Goal: Obtain resource: Obtain resource

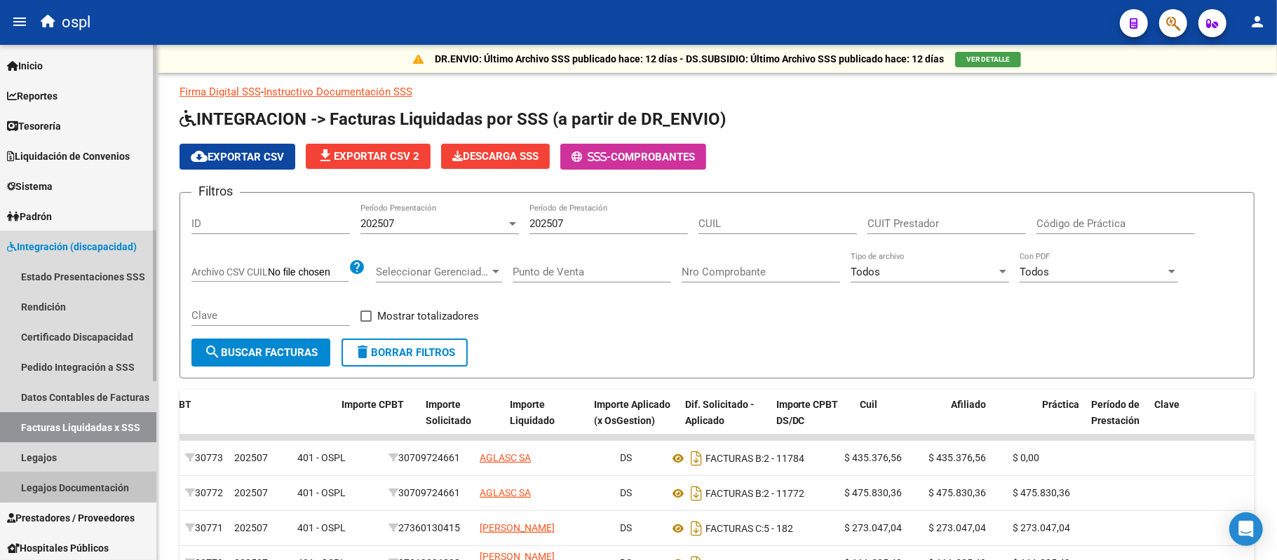
click at [62, 477] on link "Legajos Documentación" at bounding box center [78, 488] width 156 height 30
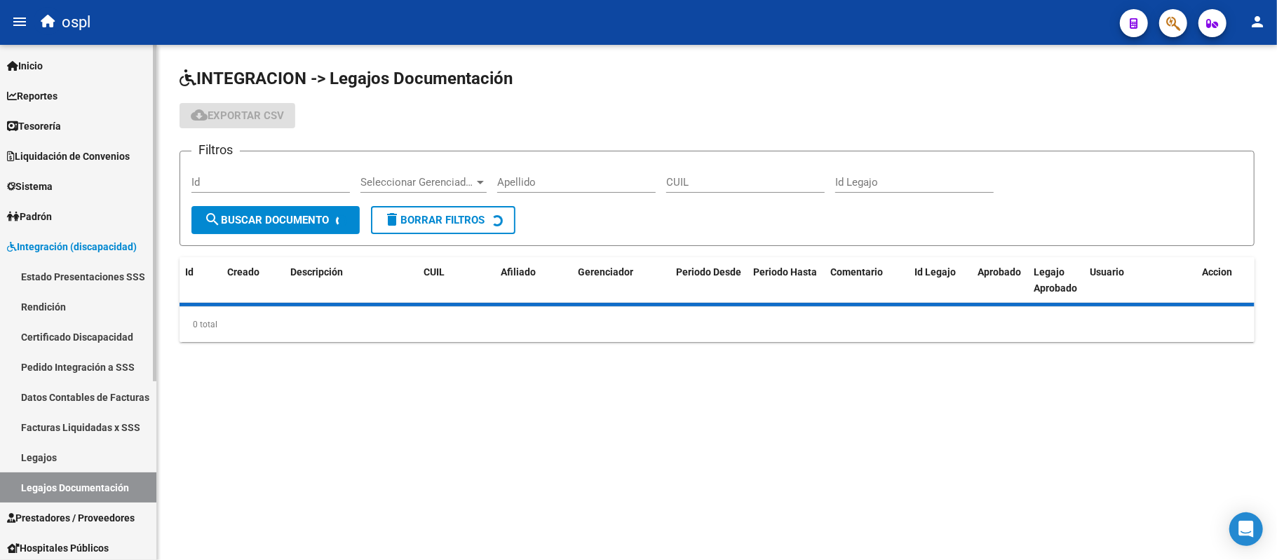
click at [65, 454] on link "Legajos" at bounding box center [78, 457] width 156 height 30
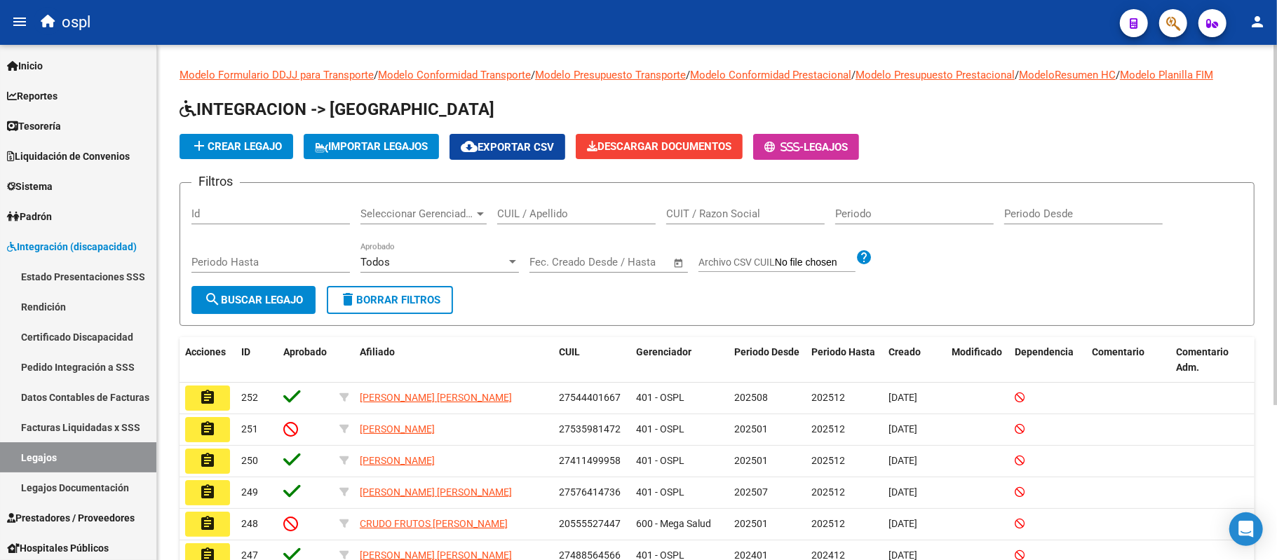
click at [697, 224] on div "CUIT / Razon Social" at bounding box center [745, 209] width 158 height 30
paste input "27249731272"
type input "27249731272"
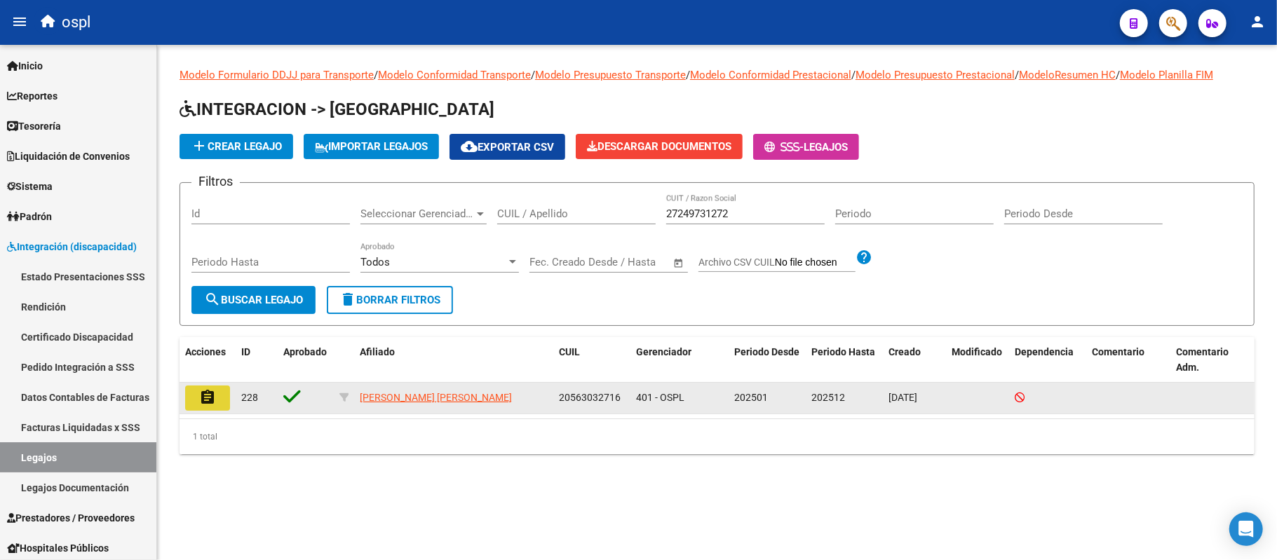
click at [217, 402] on button "assignment" at bounding box center [207, 398] width 45 height 25
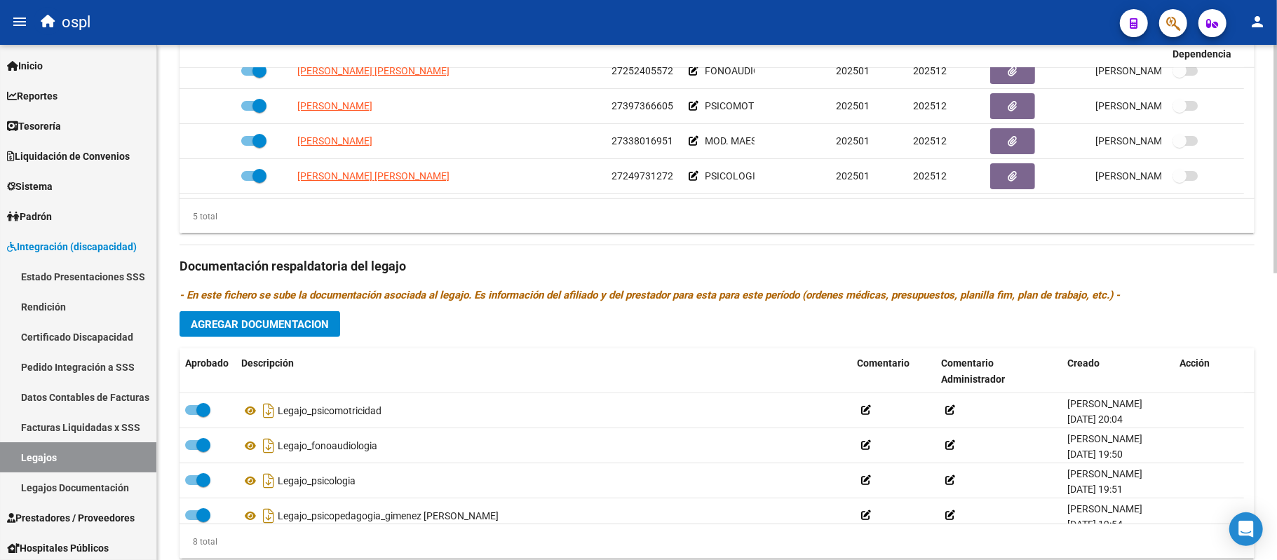
scroll to position [631, 0]
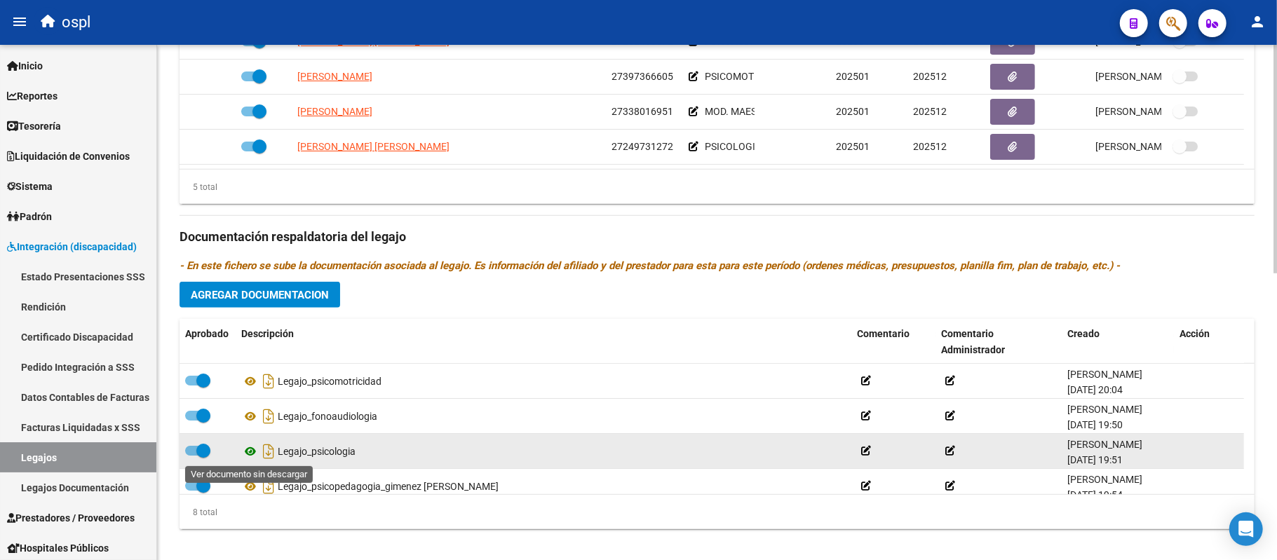
click at [248, 449] on icon at bounding box center [250, 451] width 18 height 17
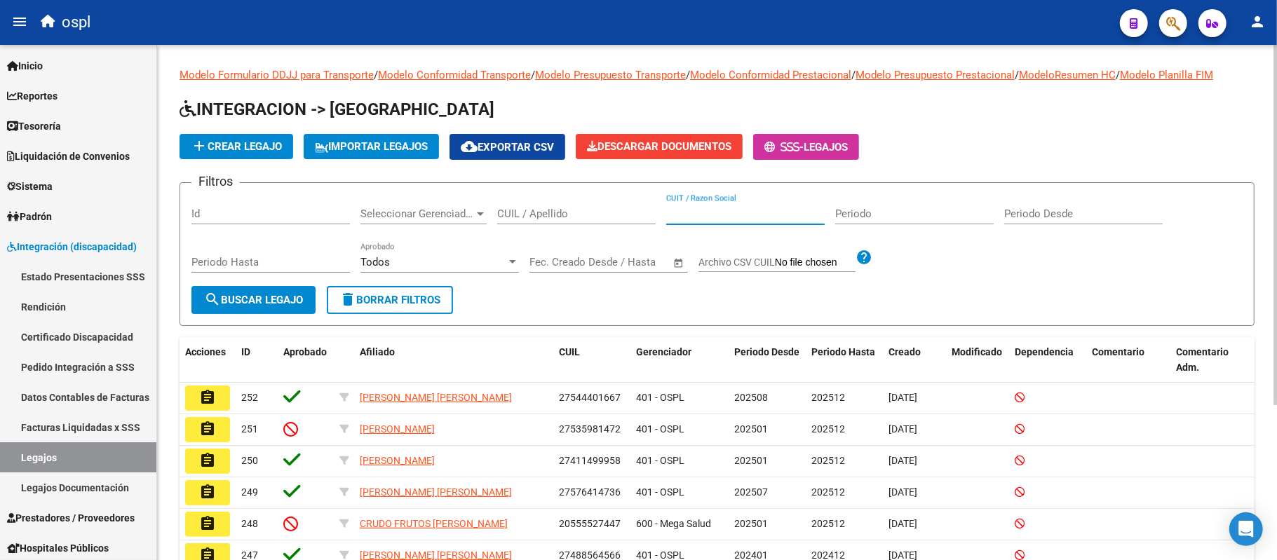
paste input "27342178311"
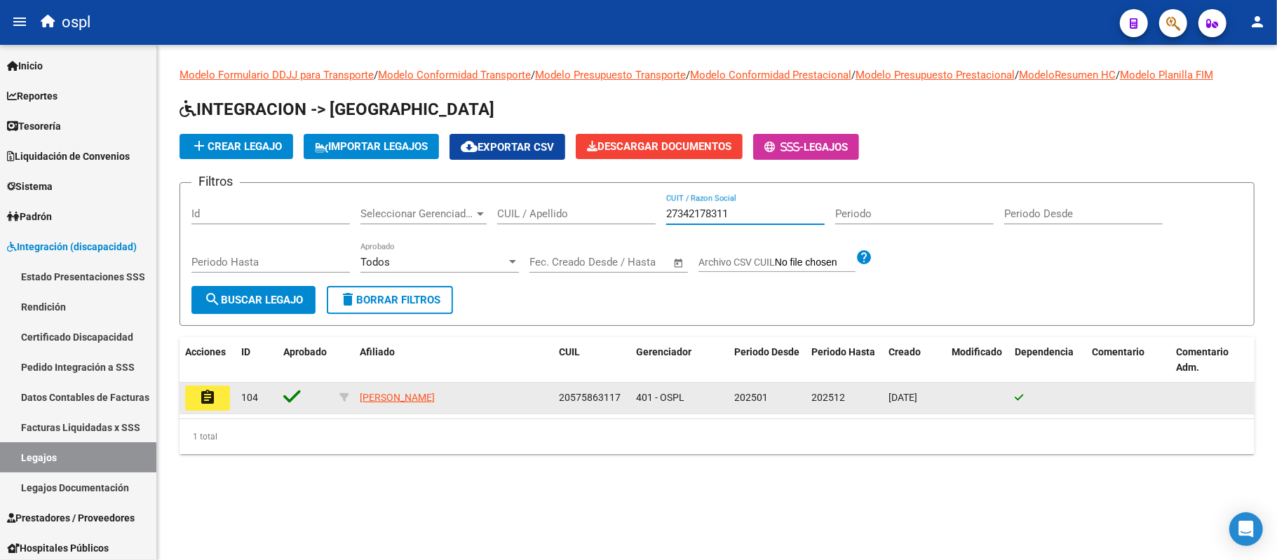
type input "27342178311"
click at [203, 400] on mat-icon "assignment" at bounding box center [207, 397] width 17 height 17
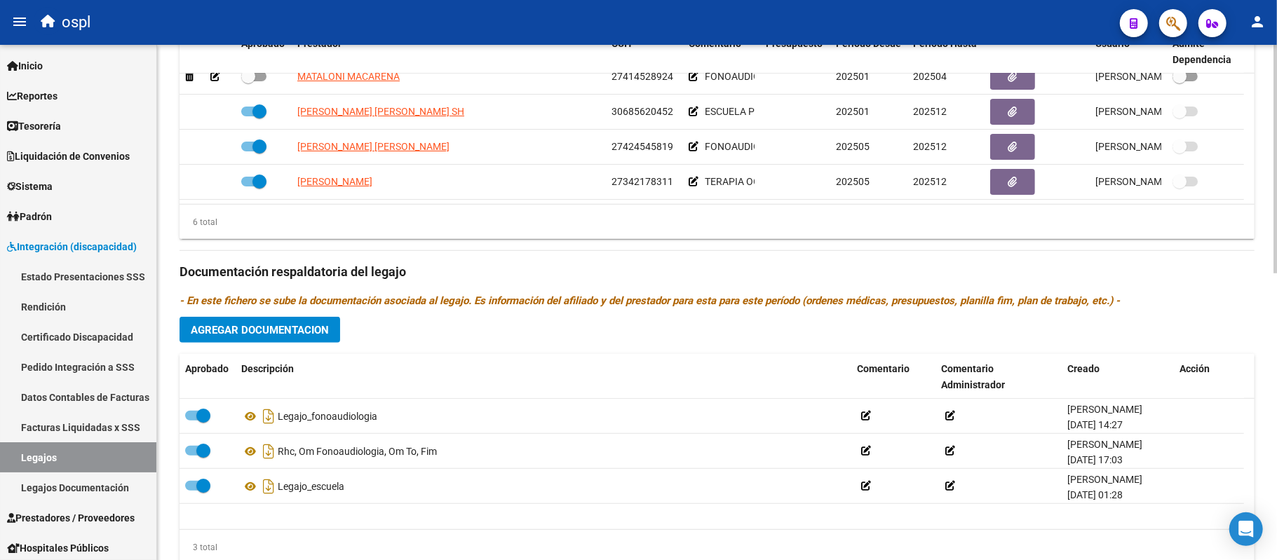
scroll to position [631, 0]
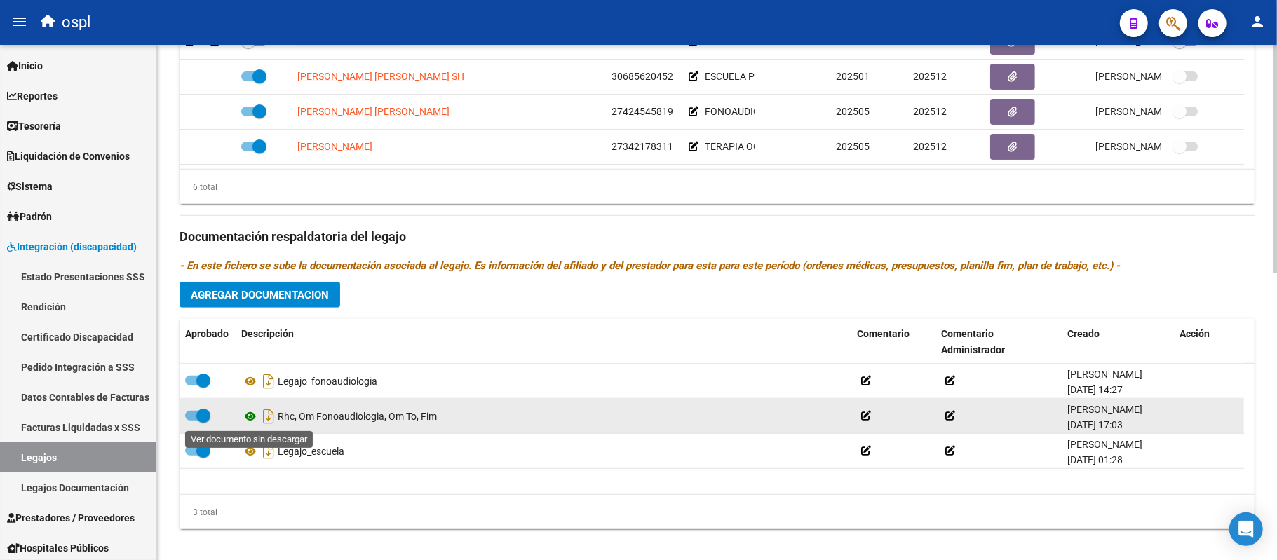
click at [245, 420] on icon at bounding box center [250, 416] width 18 height 17
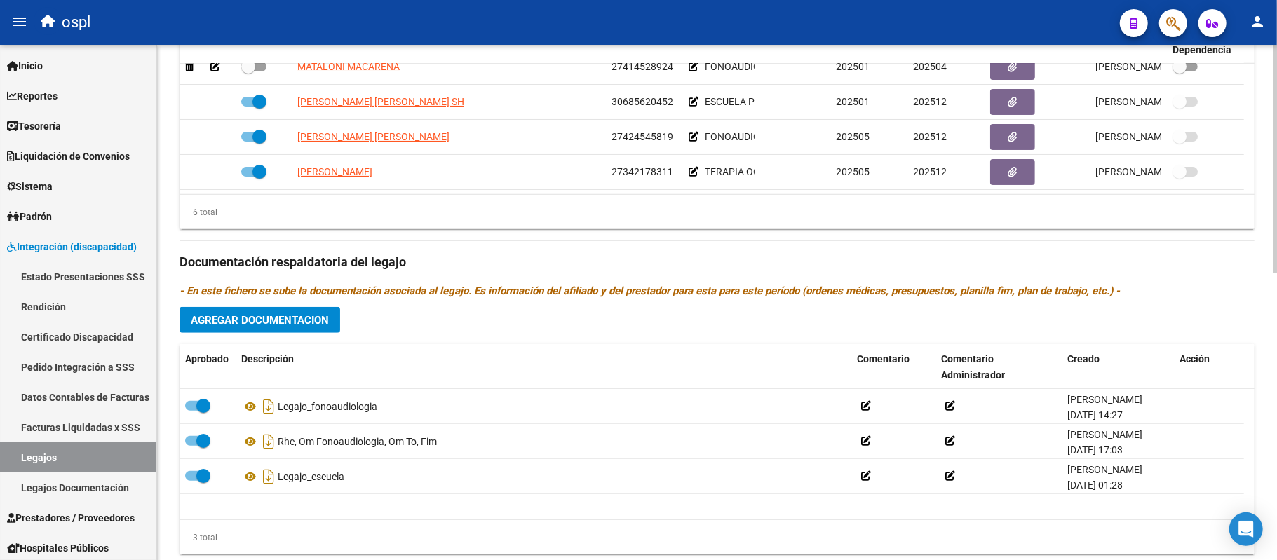
scroll to position [575, 0]
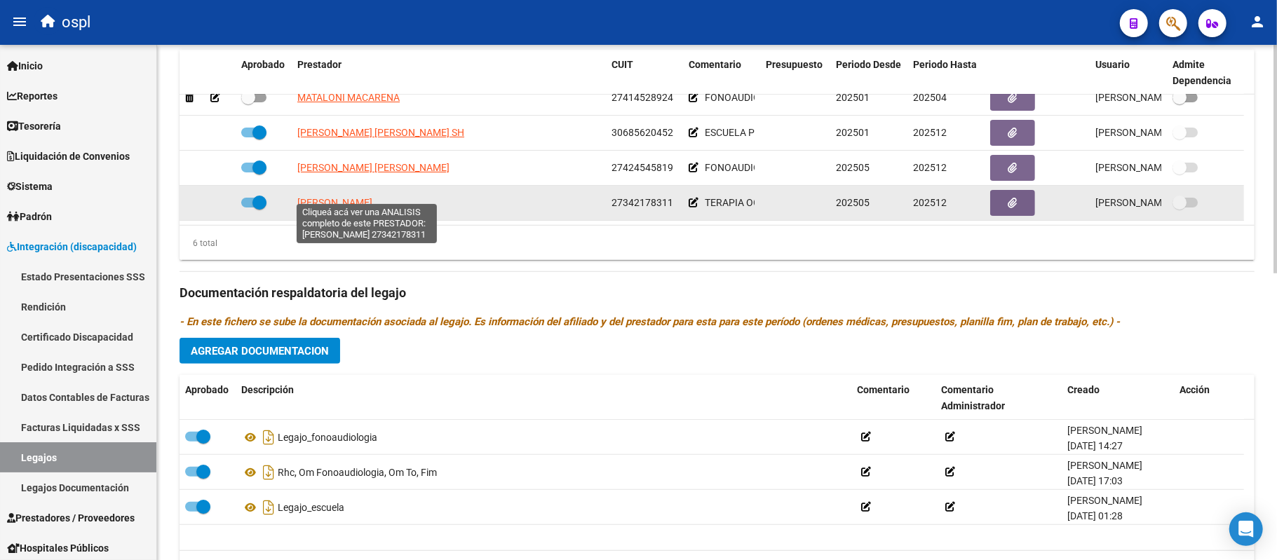
click at [361, 197] on span "[PERSON_NAME]" at bounding box center [334, 202] width 75 height 11
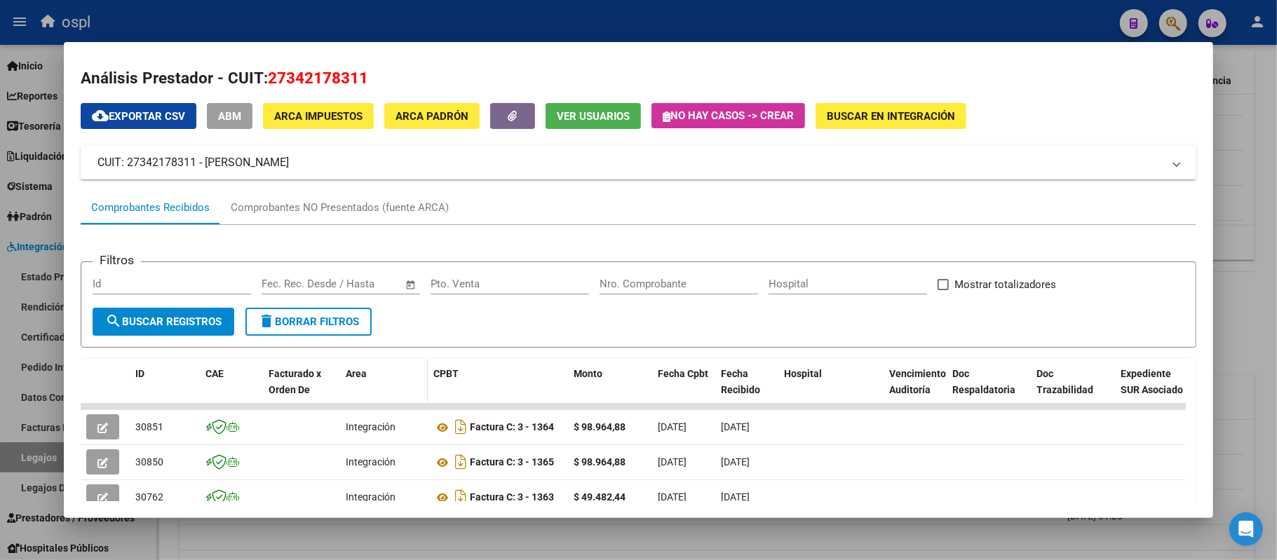
scroll to position [0, 0]
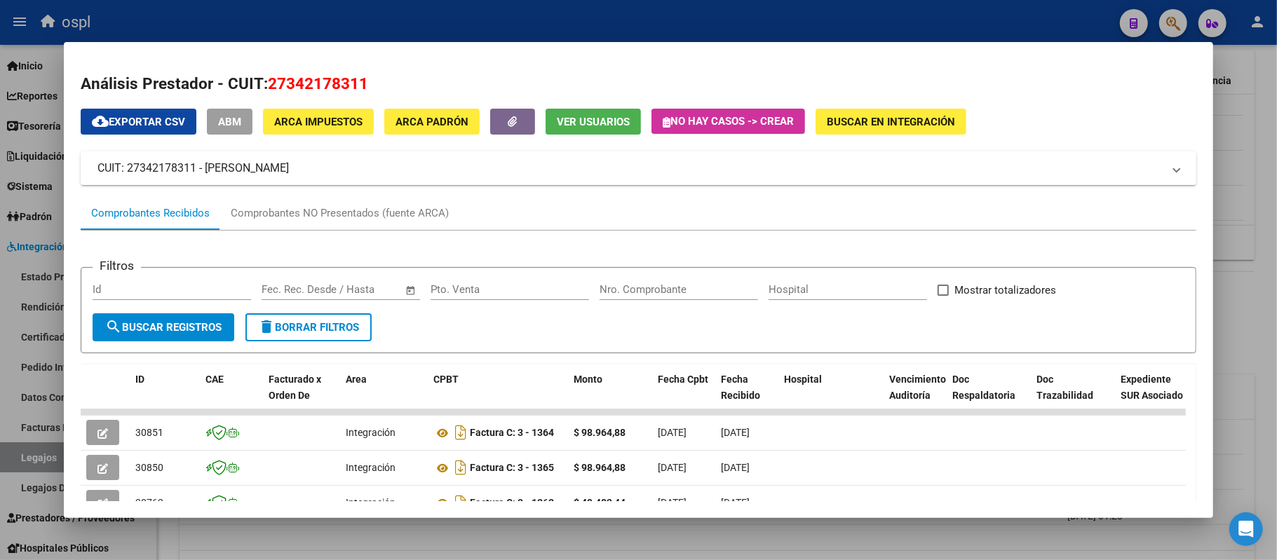
click at [1225, 145] on div at bounding box center [638, 280] width 1277 height 560
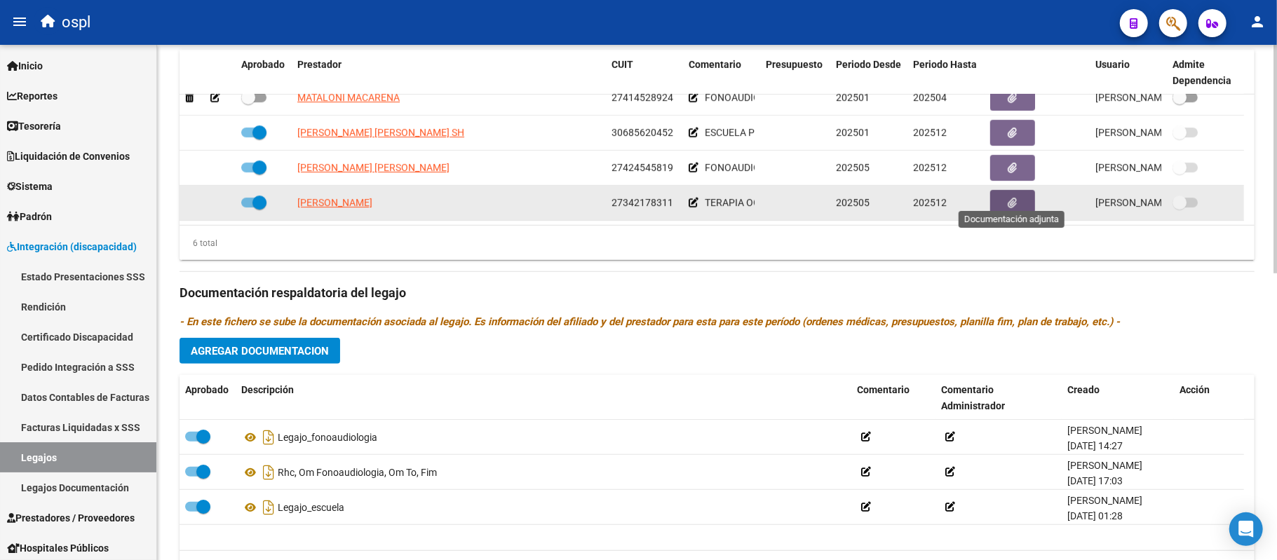
click at [1008, 202] on button "button" at bounding box center [1012, 203] width 45 height 26
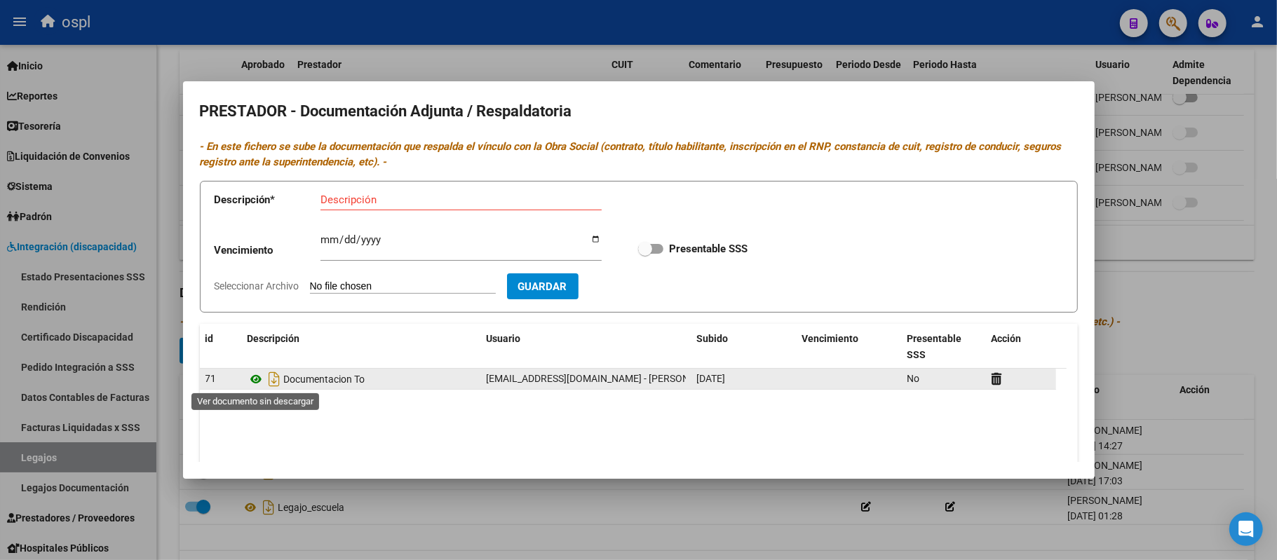
click at [259, 378] on icon at bounding box center [257, 379] width 18 height 17
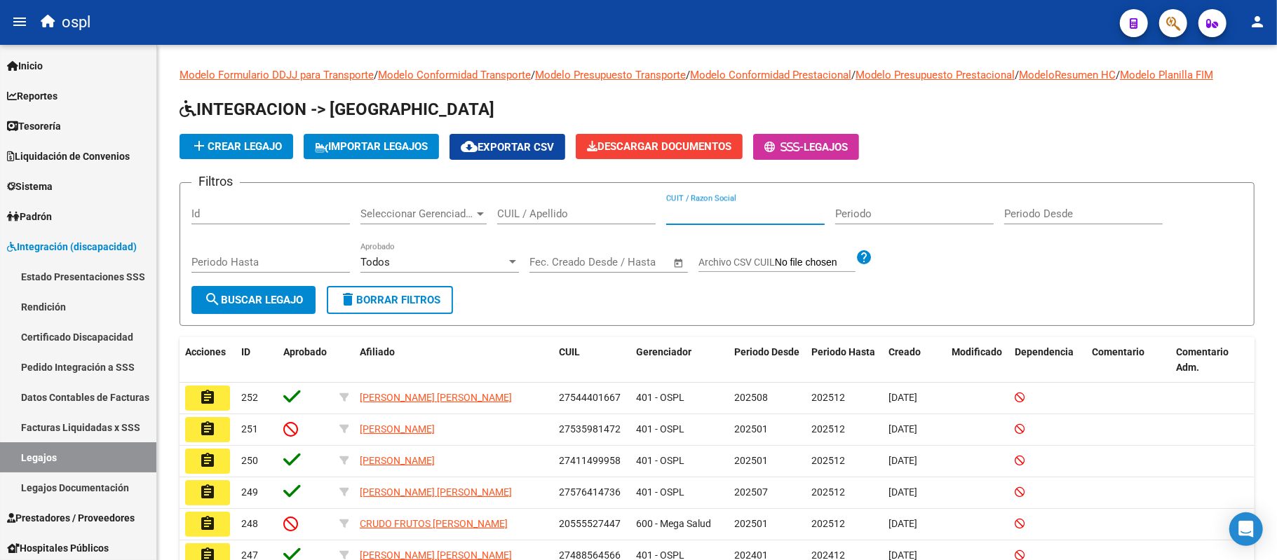
paste input "27424545819"
type input "27424545819"
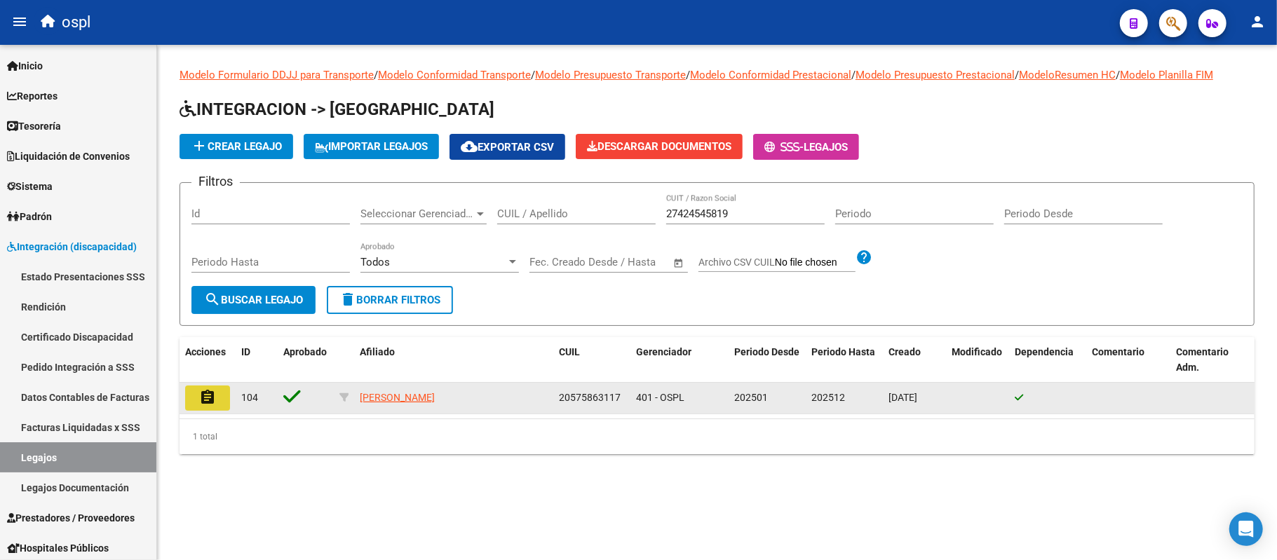
click at [207, 393] on mat-icon "assignment" at bounding box center [207, 397] width 17 height 17
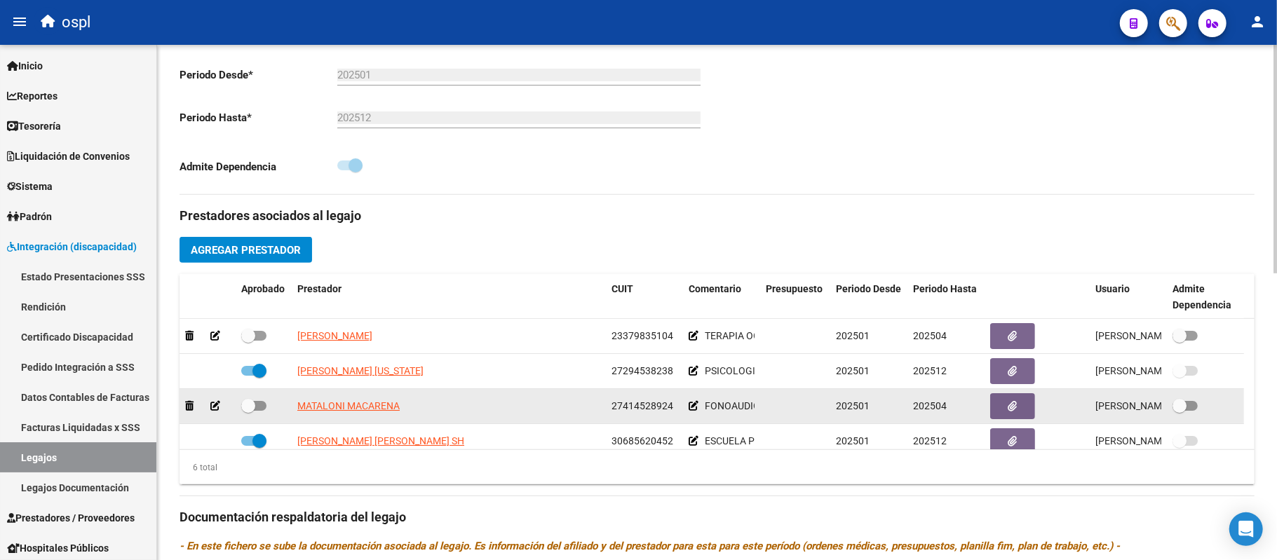
scroll to position [70, 0]
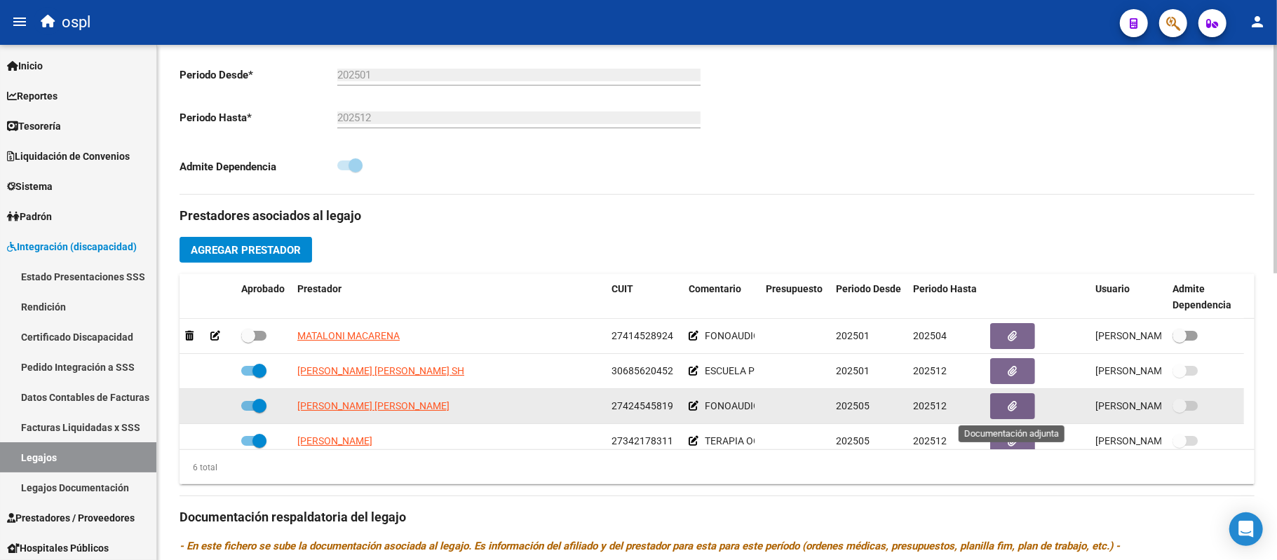
click at [1008, 409] on icon "button" at bounding box center [1012, 406] width 9 height 11
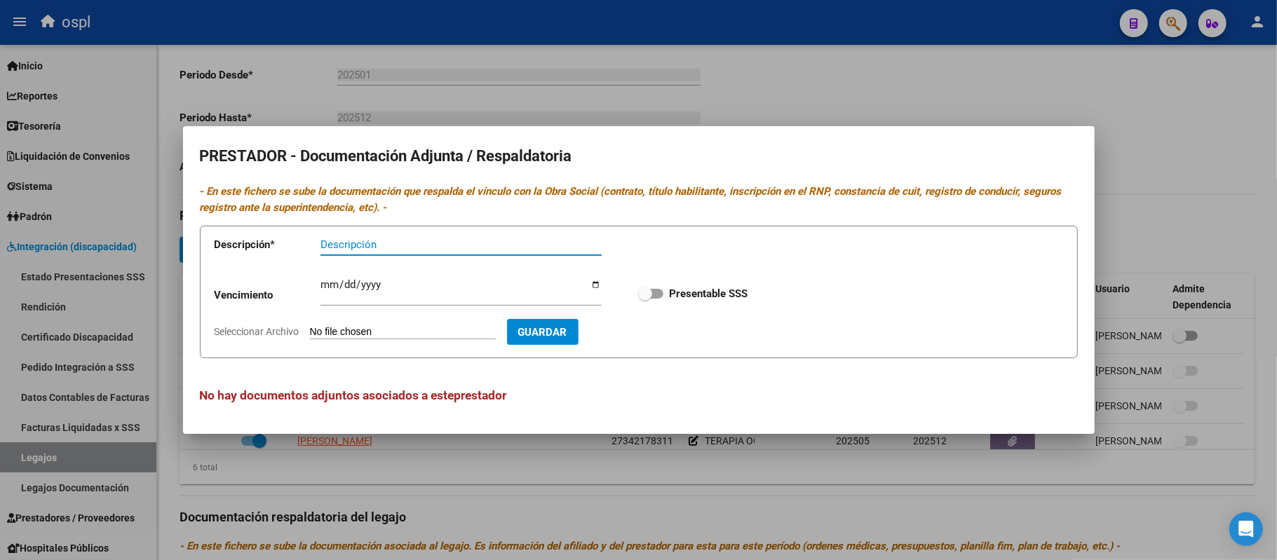
click at [522, 464] on div at bounding box center [638, 280] width 1277 height 560
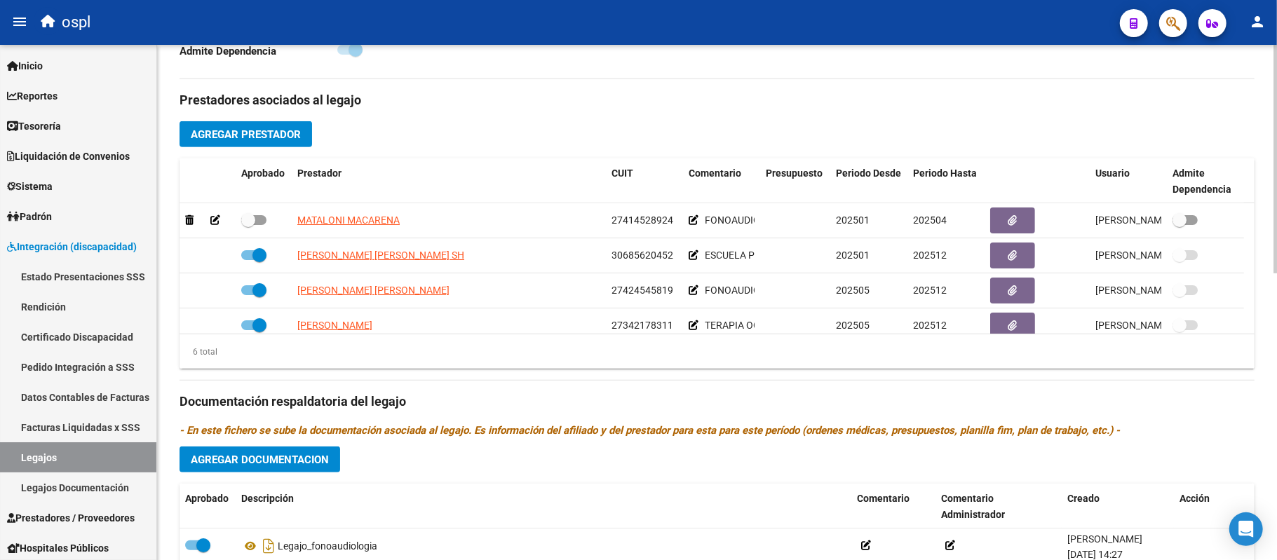
scroll to position [491, 0]
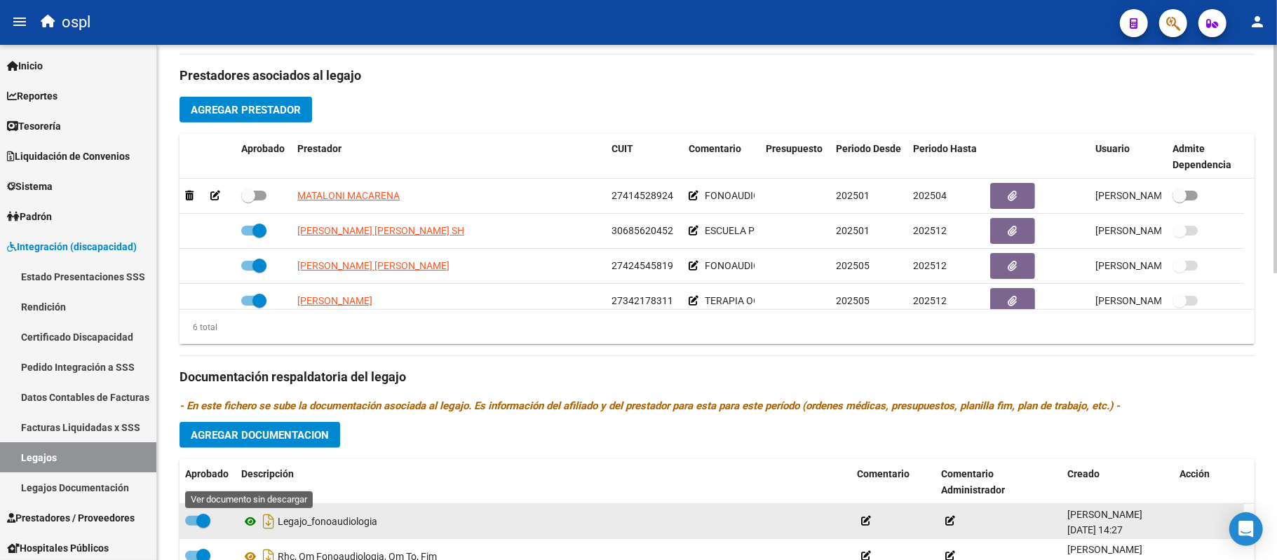
click at [254, 521] on icon at bounding box center [250, 521] width 18 height 17
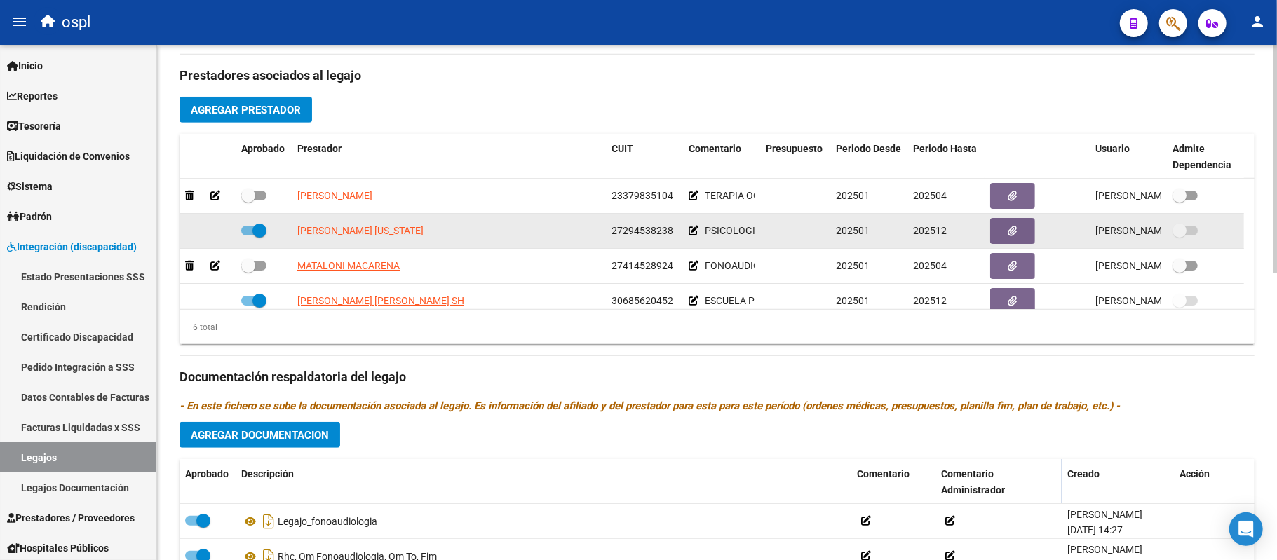
scroll to position [421, 0]
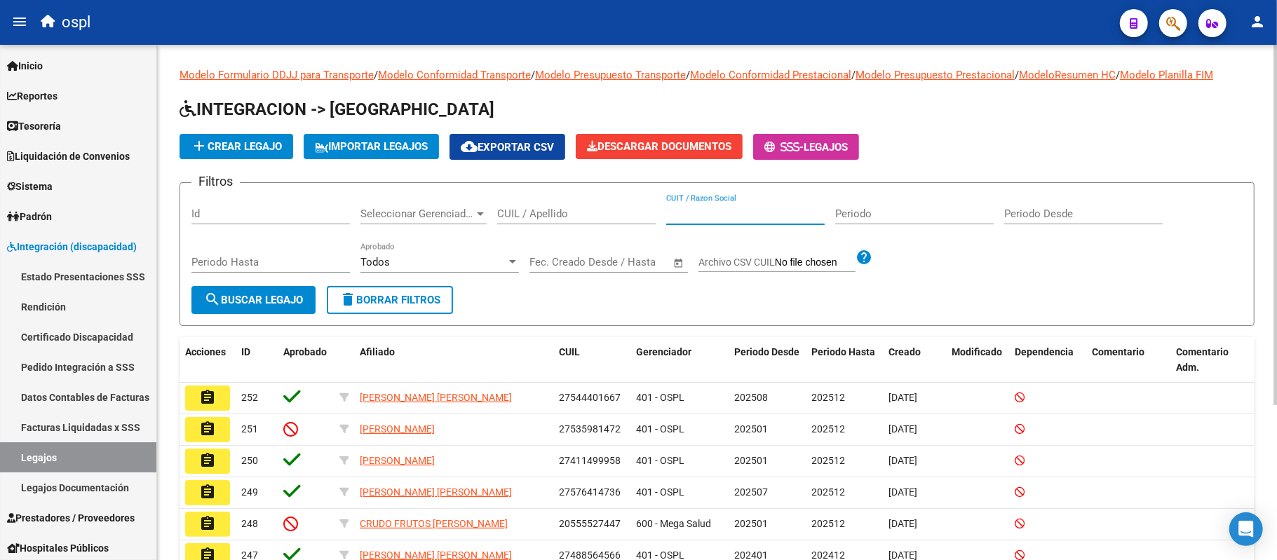
paste input "27329087579"
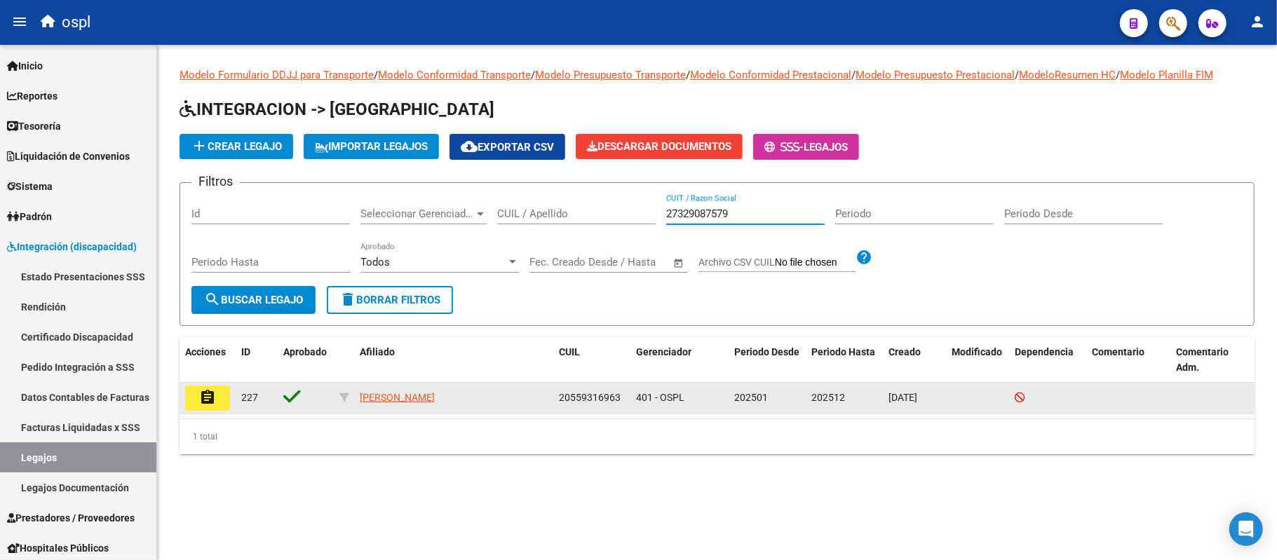
type input "27329087579"
click at [216, 402] on button "assignment" at bounding box center [207, 398] width 45 height 25
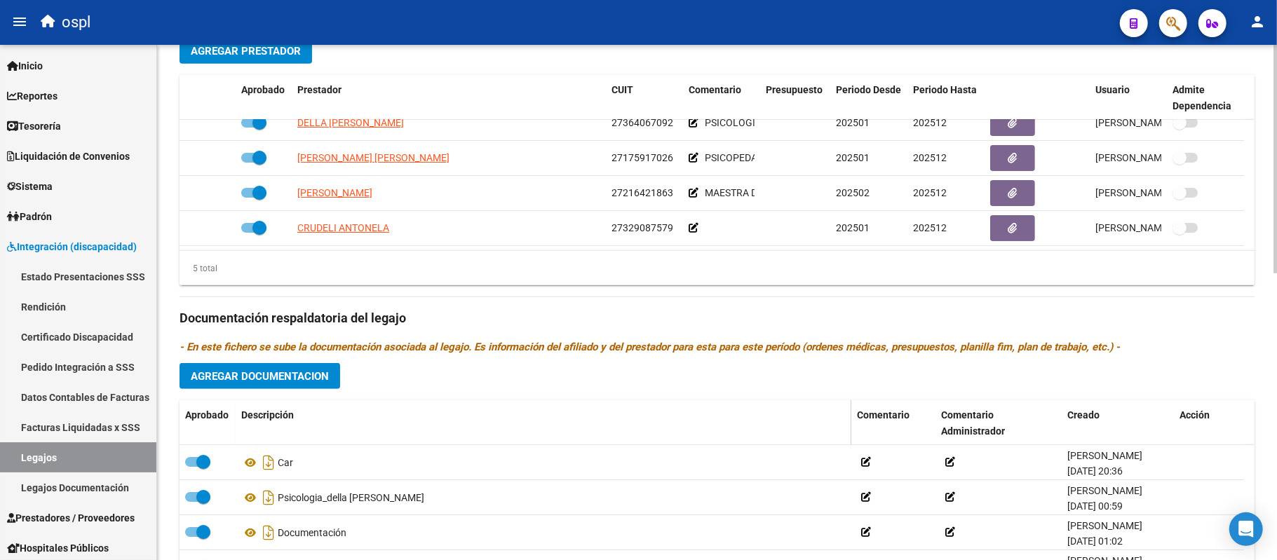
scroll to position [561, 0]
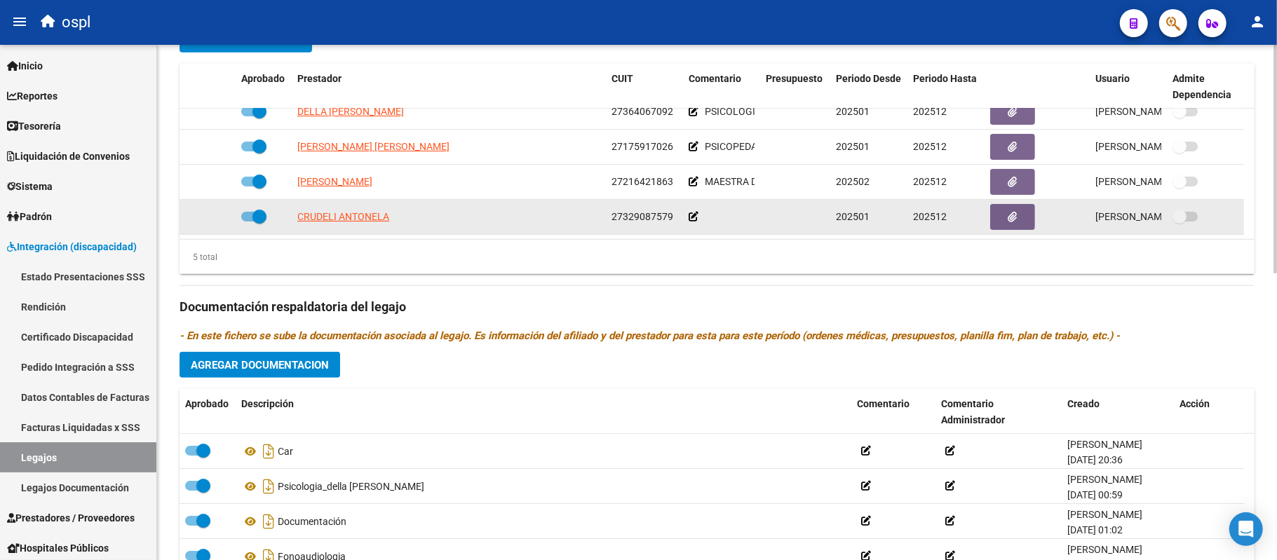
click at [337, 213] on app-link-go-to "CRUDELI ANTONELA" at bounding box center [343, 217] width 92 height 16
click at [342, 211] on span "CRUDELI ANTONELA" at bounding box center [343, 216] width 92 height 11
type textarea "27329087579"
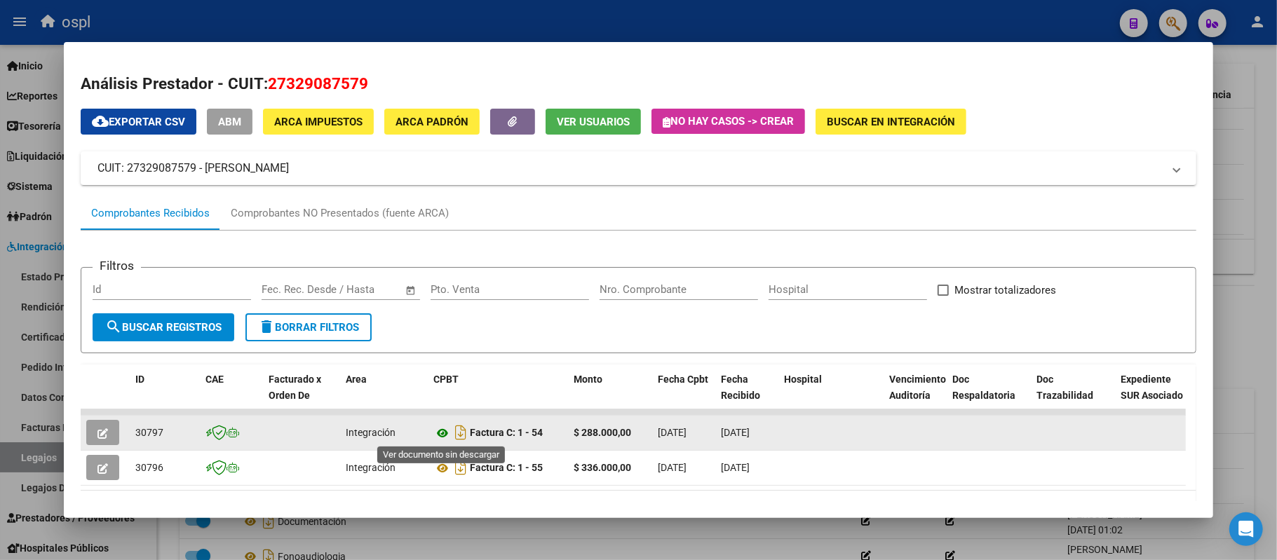
click at [445, 433] on icon at bounding box center [442, 433] width 18 height 17
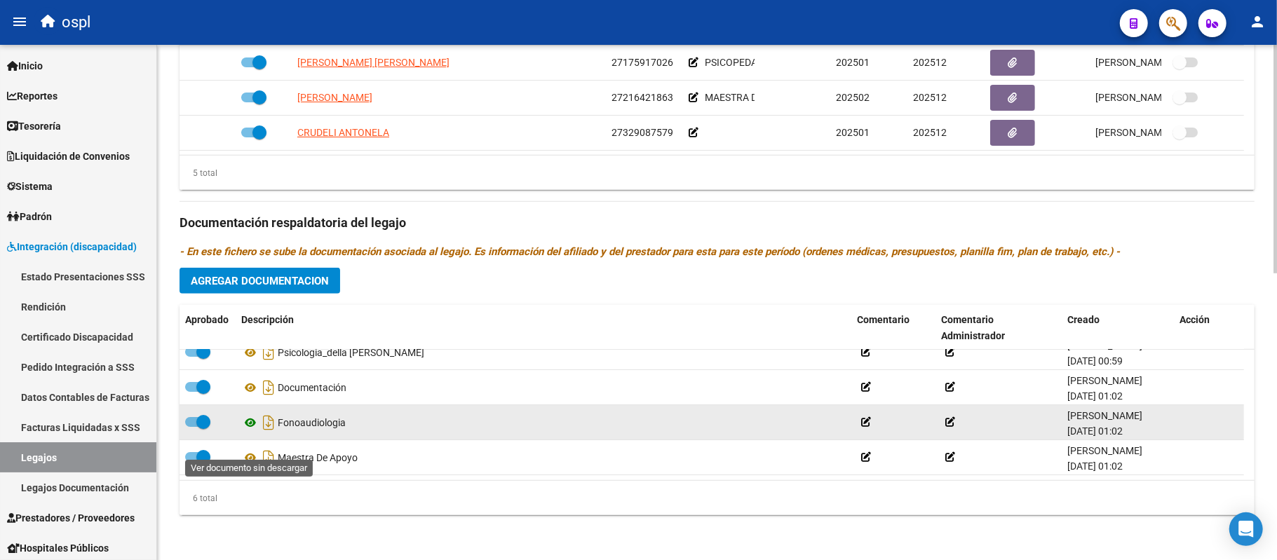
scroll to position [25, 0]
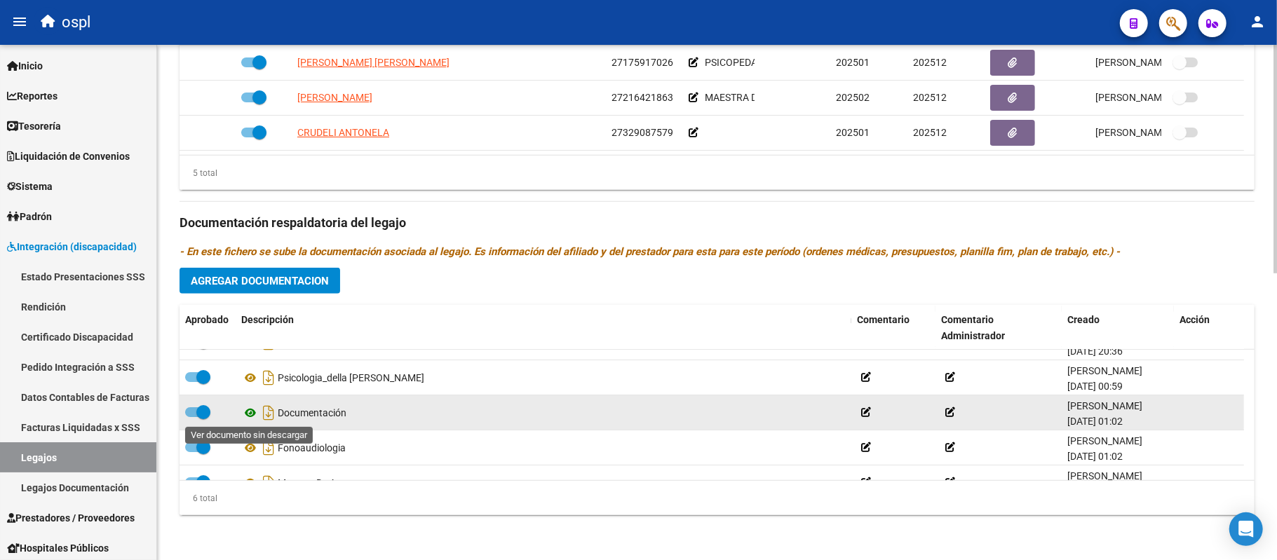
click at [249, 413] on icon at bounding box center [250, 413] width 18 height 17
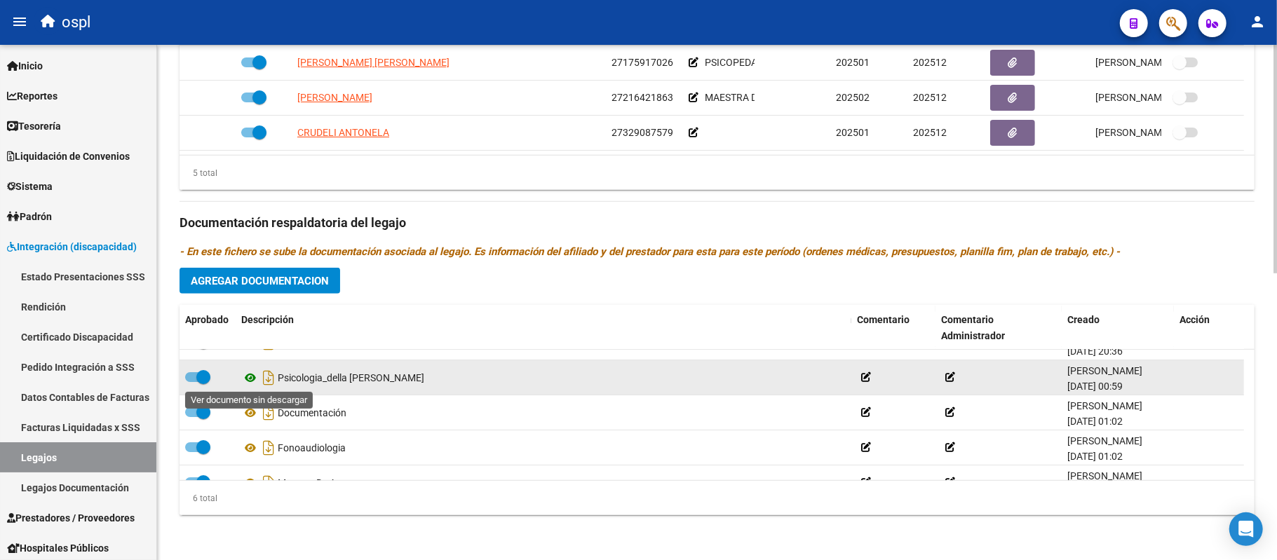
click at [248, 375] on icon at bounding box center [250, 378] width 18 height 17
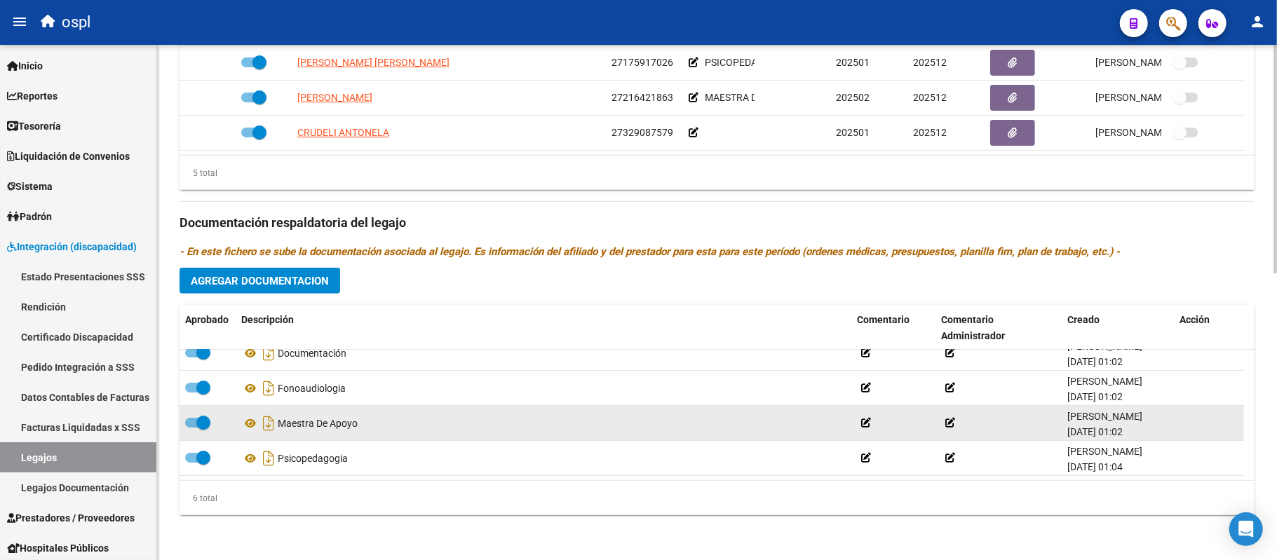
scroll to position [95, 0]
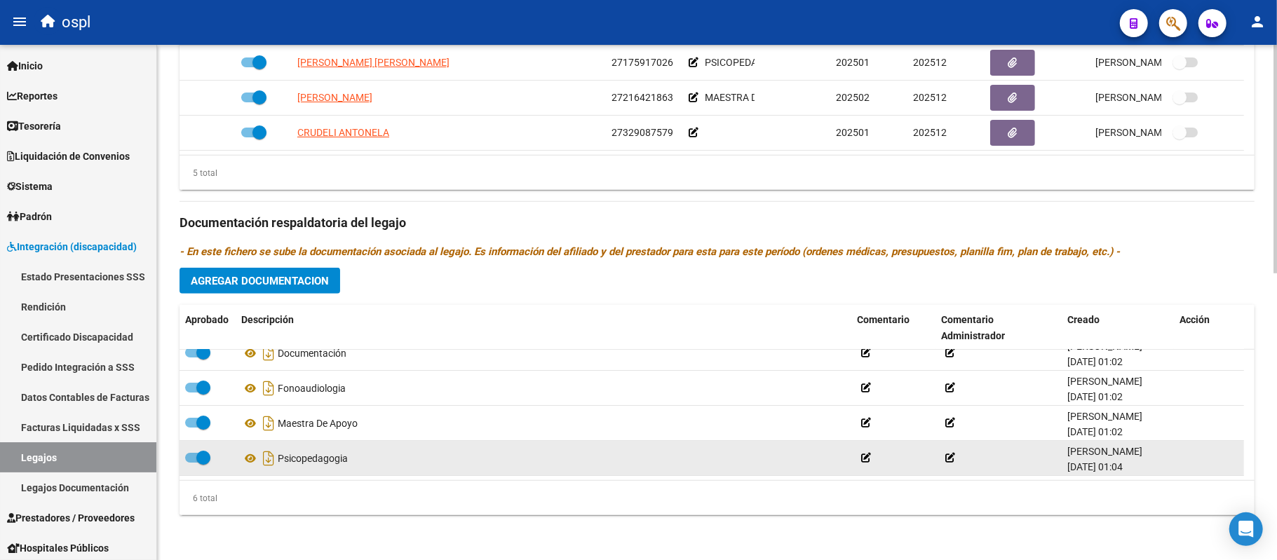
click at [240, 448] on datatable-body-cell "Psicopedagogia" at bounding box center [544, 458] width 616 height 34
click at [248, 450] on icon at bounding box center [250, 458] width 18 height 17
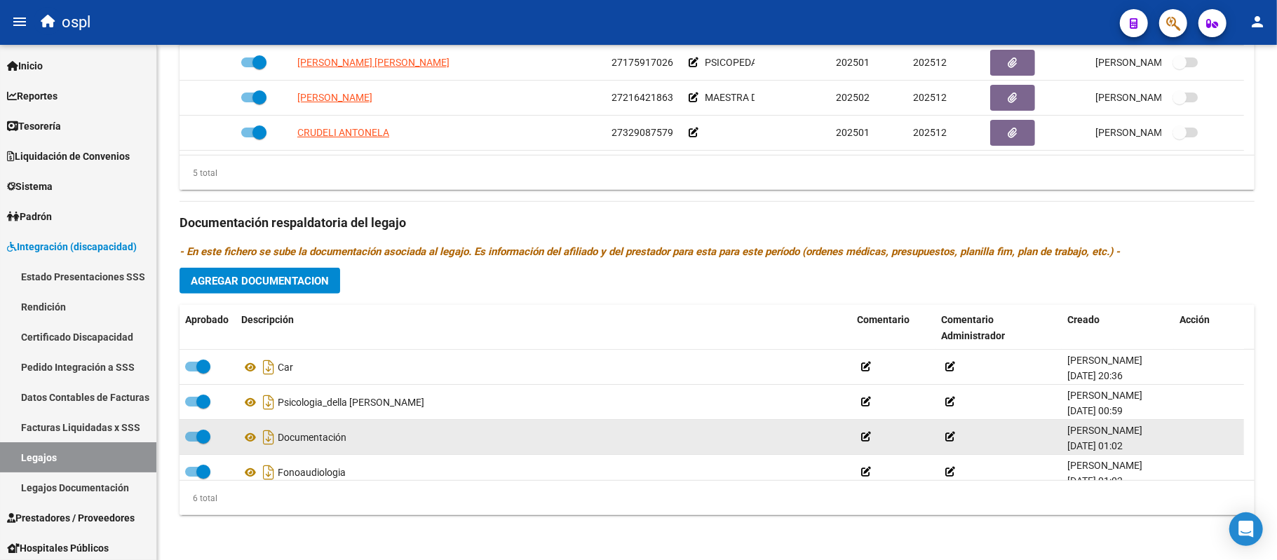
scroll to position [575, 0]
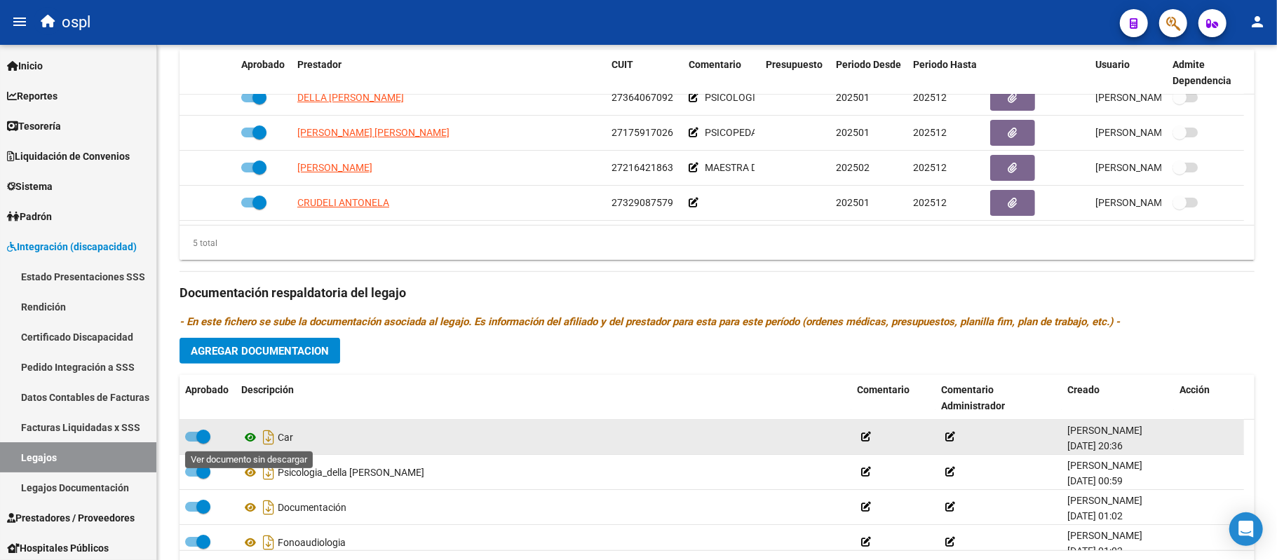
click at [252, 441] on icon at bounding box center [250, 437] width 18 height 17
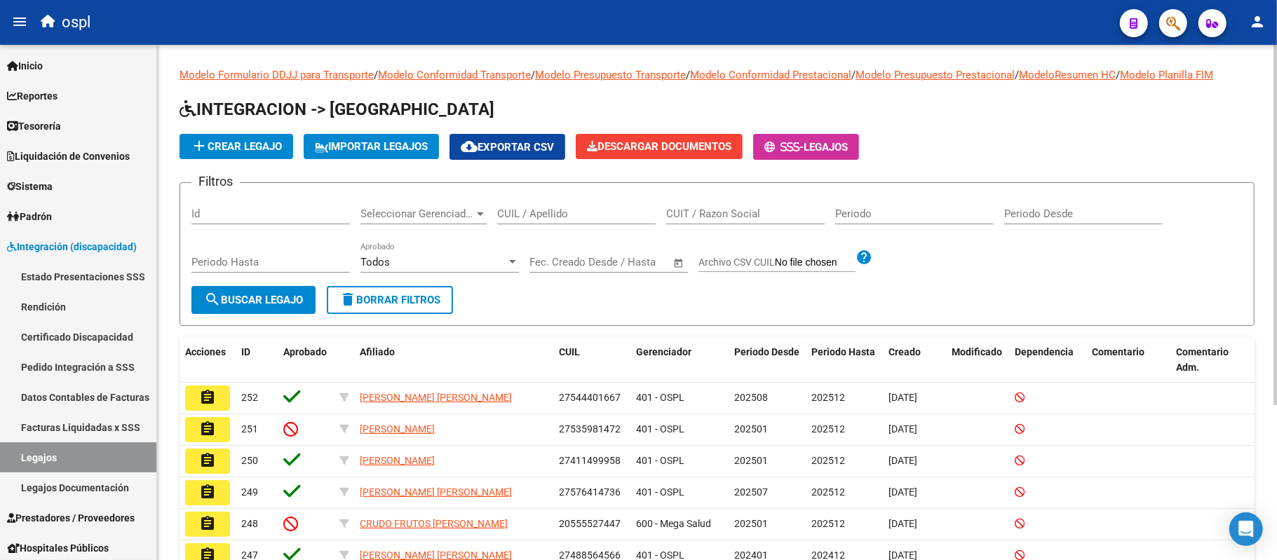
click at [713, 205] on div "CUIT / Razon Social" at bounding box center [745, 209] width 158 height 30
click at [714, 210] on input "CUIT / Razon Social" at bounding box center [745, 214] width 158 height 13
paste input "27296749325"
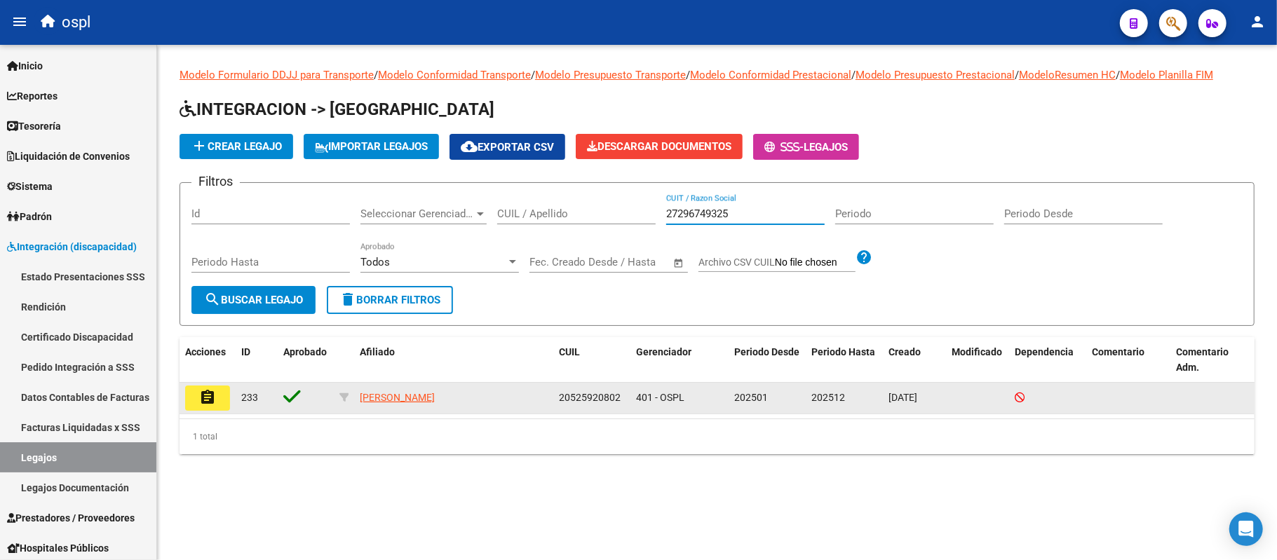
type input "27296749325"
click at [196, 395] on button "assignment" at bounding box center [207, 398] width 45 height 25
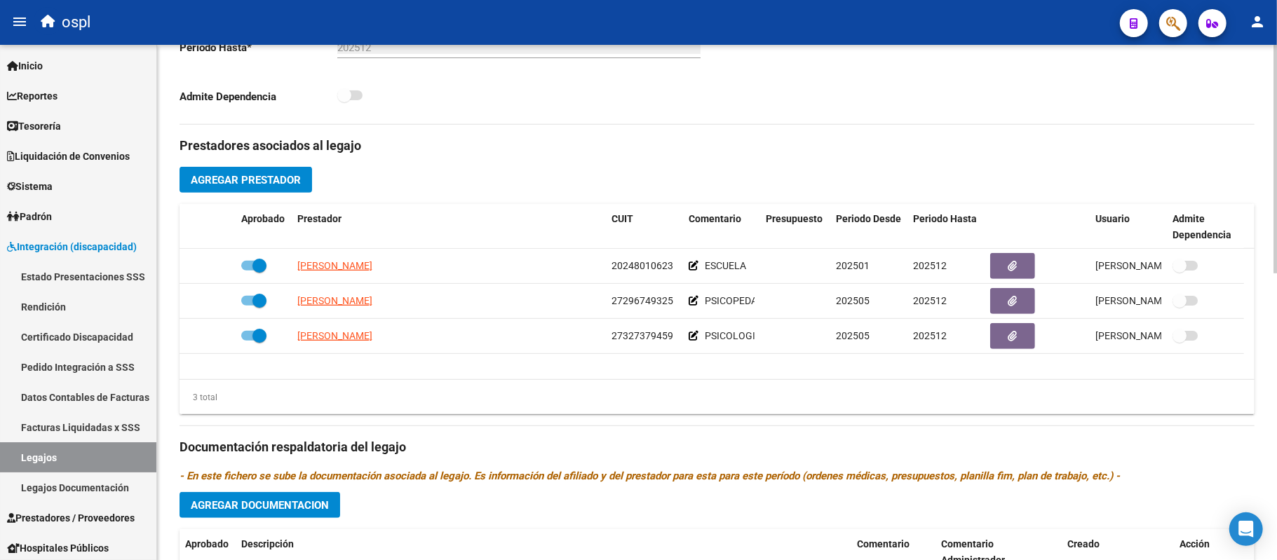
scroll to position [561, 0]
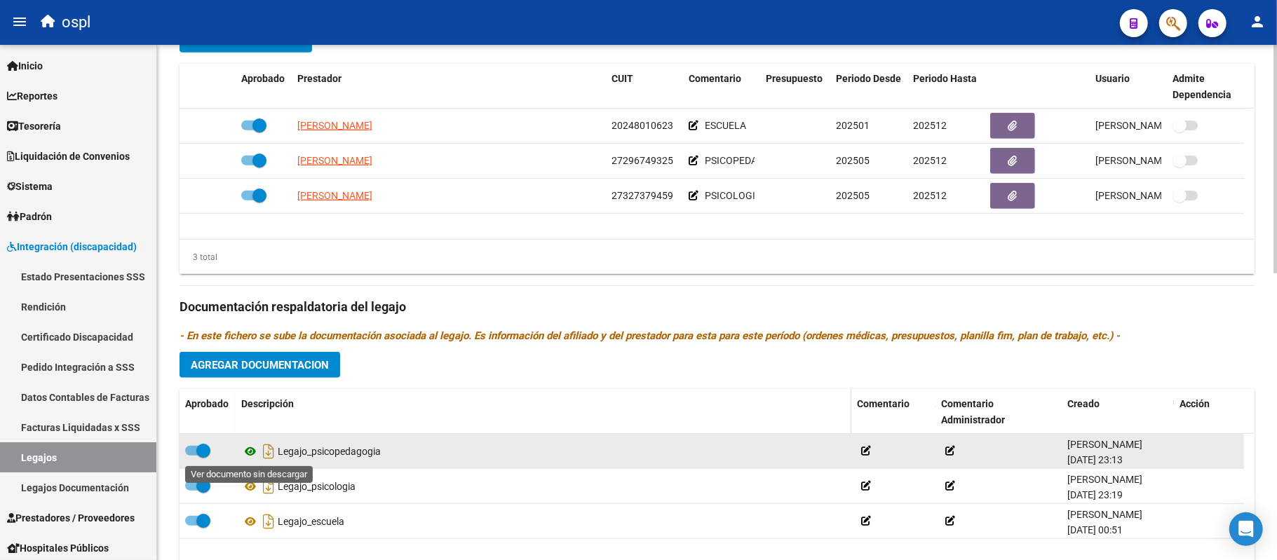
click at [248, 450] on icon at bounding box center [250, 451] width 18 height 17
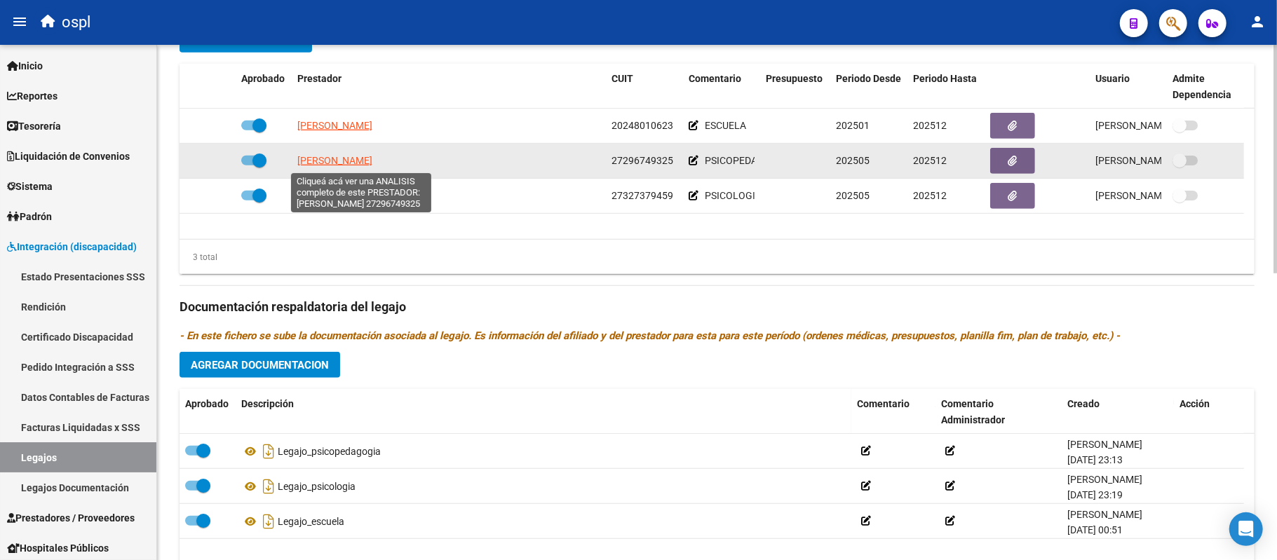
click at [369, 156] on span "[PERSON_NAME]" at bounding box center [334, 160] width 75 height 11
type textarea "27296749325"
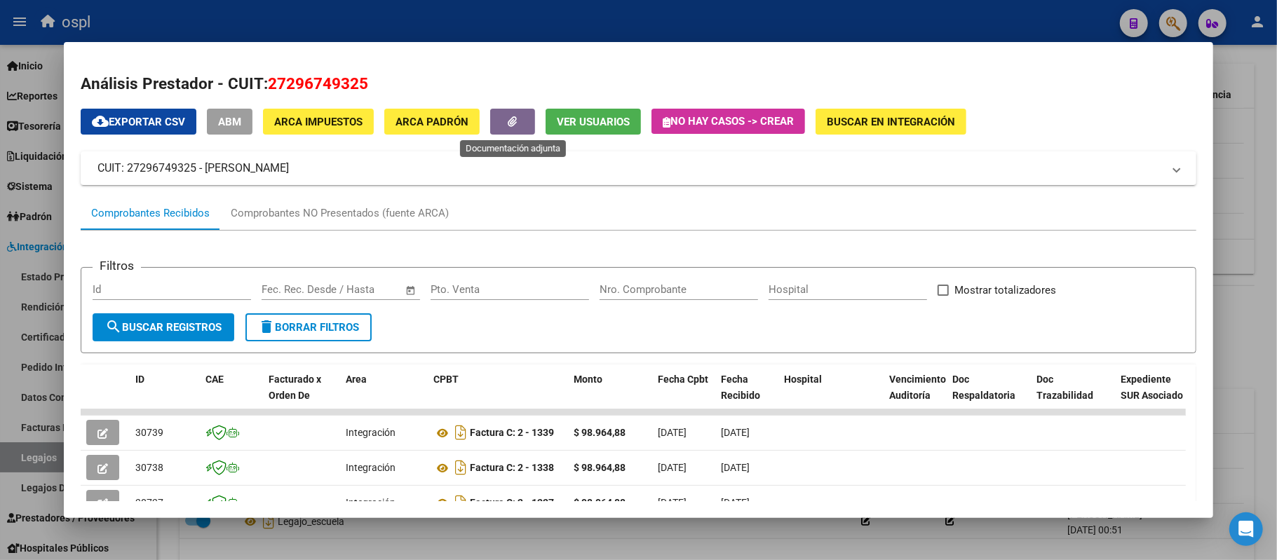
click at [515, 124] on icon "button" at bounding box center [512, 121] width 9 height 11
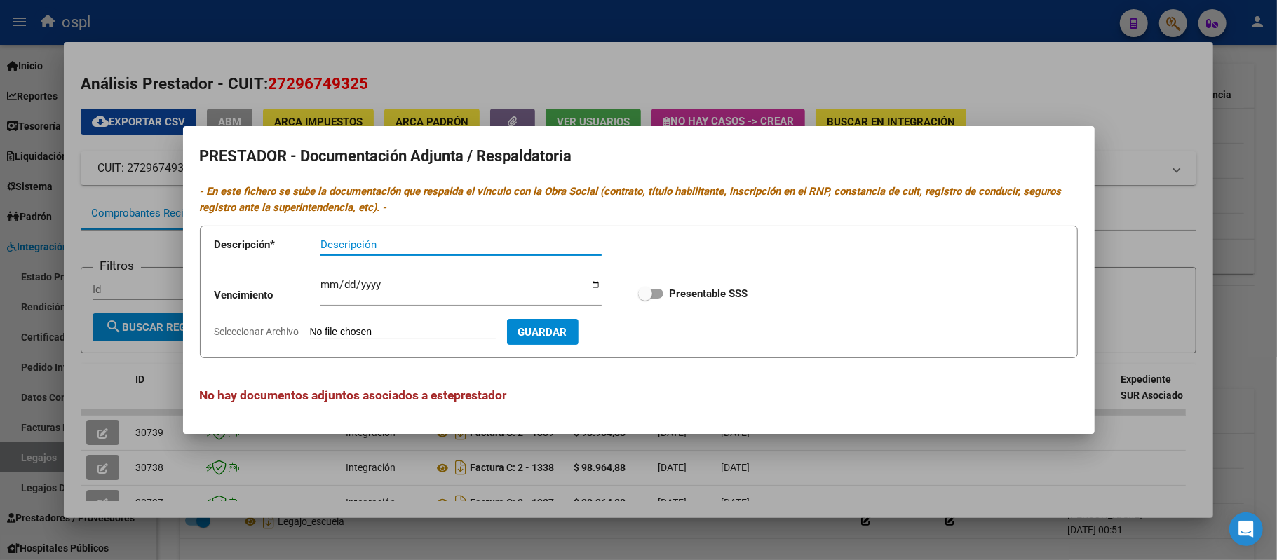
click at [738, 433] on mat-dialog-container "PRESTADOR - Documentación Adjunta / Respaldatoria - En este fichero se sube la …" at bounding box center [639, 279] width 912 height 307
click at [724, 454] on div at bounding box center [638, 280] width 1277 height 560
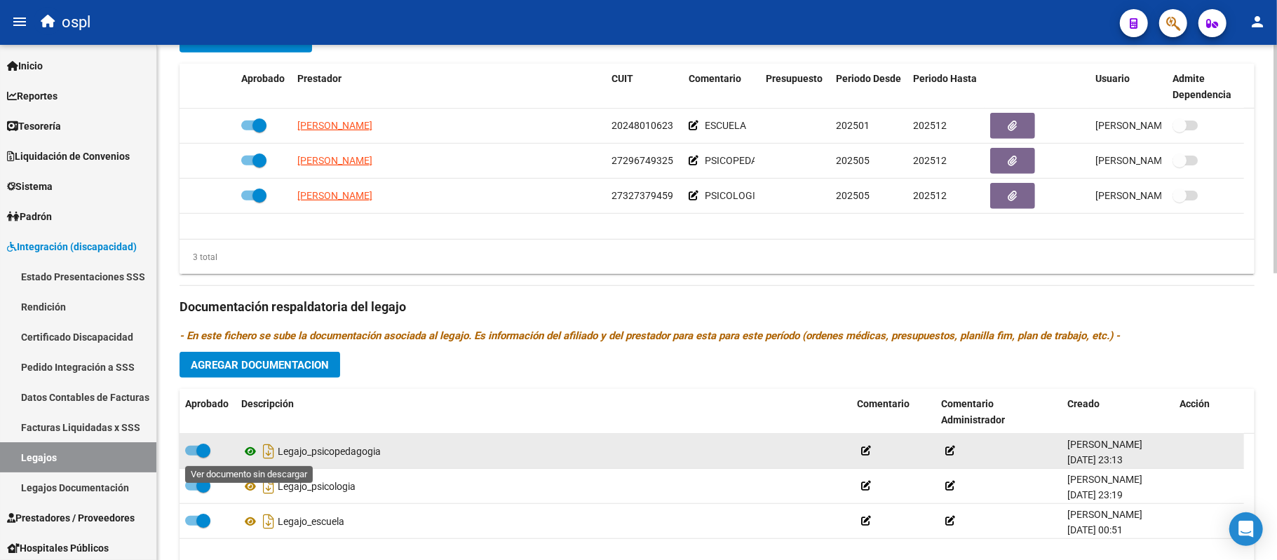
click at [253, 457] on icon at bounding box center [250, 451] width 18 height 17
